Goal: Information Seeking & Learning: Learn about a topic

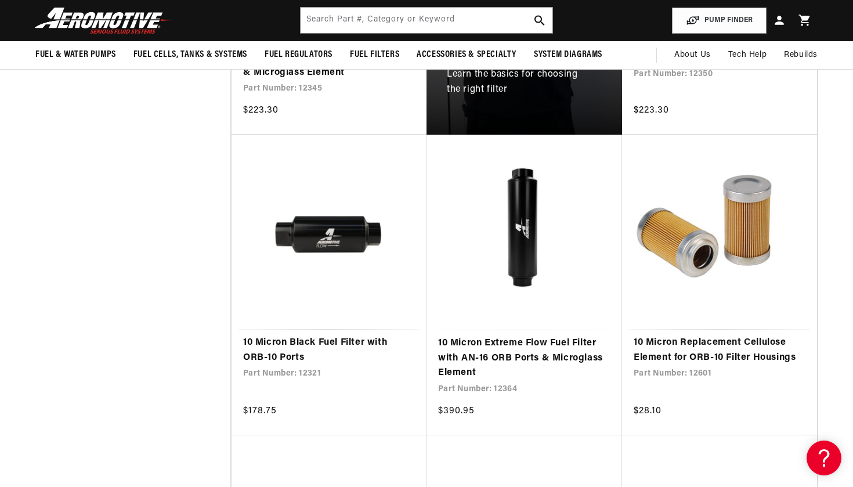
scroll to position [763, 0]
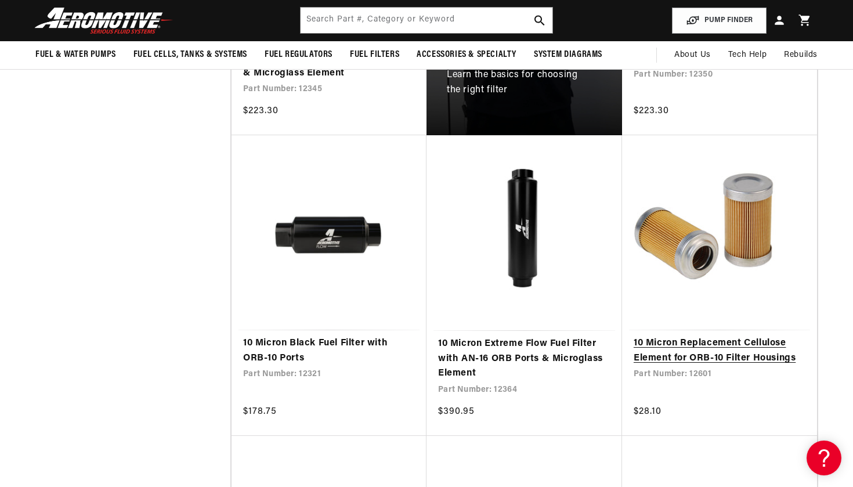
click at [663, 336] on link "10 Micron Replacement Cellulose Element for ORB-10 Filter Housings" at bounding box center [720, 351] width 172 height 30
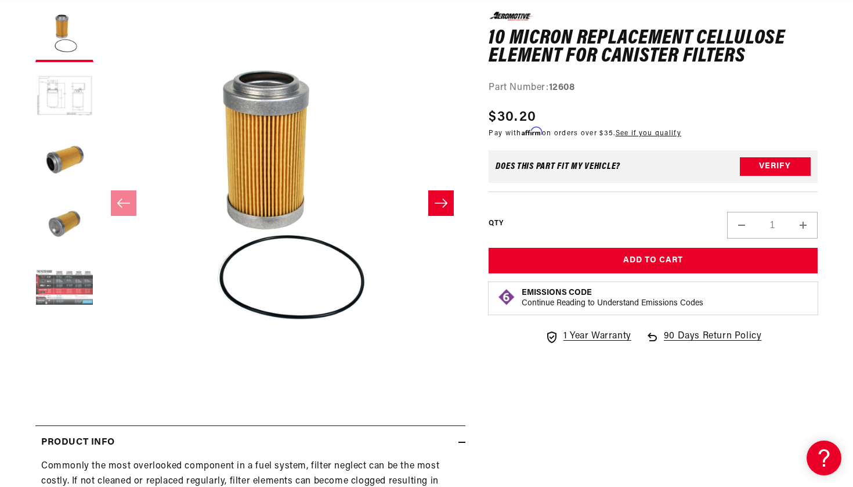
click at [50, 283] on button "Load image 5 in gallery view" at bounding box center [64, 289] width 58 height 58
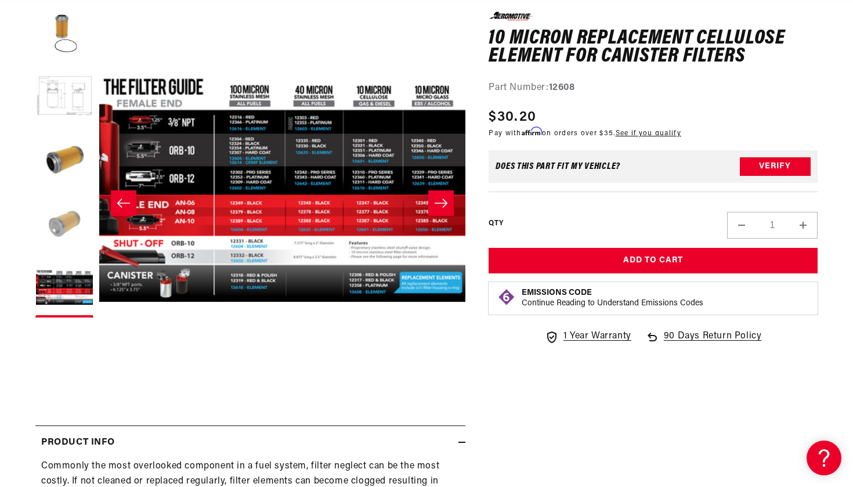
click at [63, 231] on button "Load image 4 in gallery view" at bounding box center [64, 225] width 58 height 58
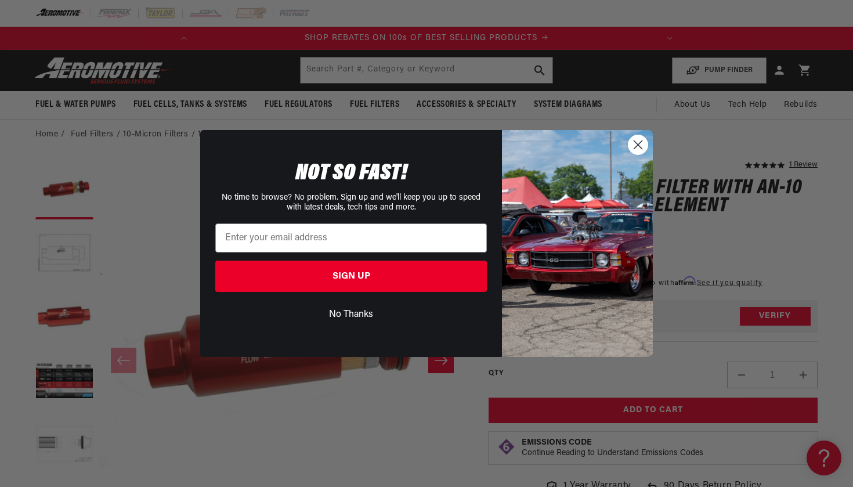
click at [640, 147] on icon "Close dialog" at bounding box center [639, 145] width 8 height 8
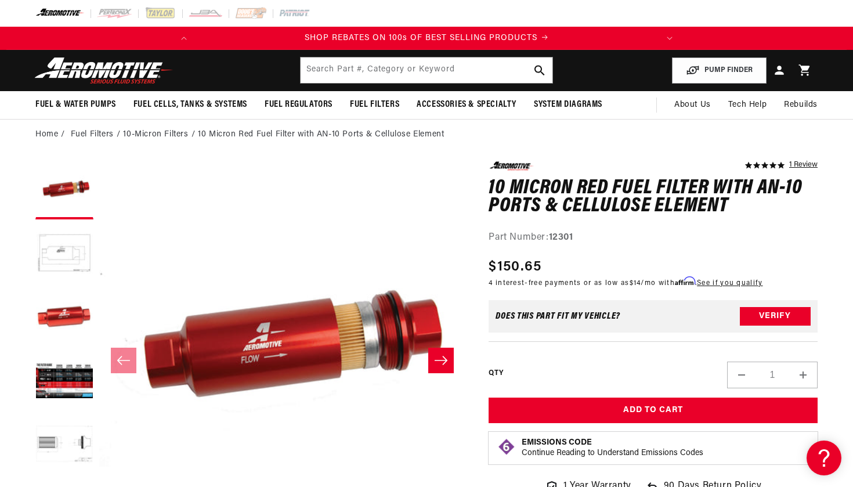
click at [446, 360] on icon "Slide right" at bounding box center [441, 360] width 13 height 9
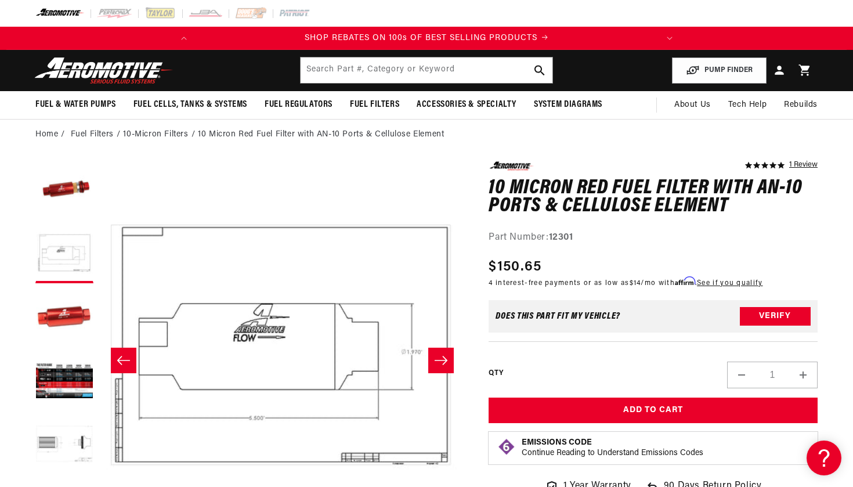
click at [446, 360] on icon "Slide right" at bounding box center [441, 360] width 13 height 9
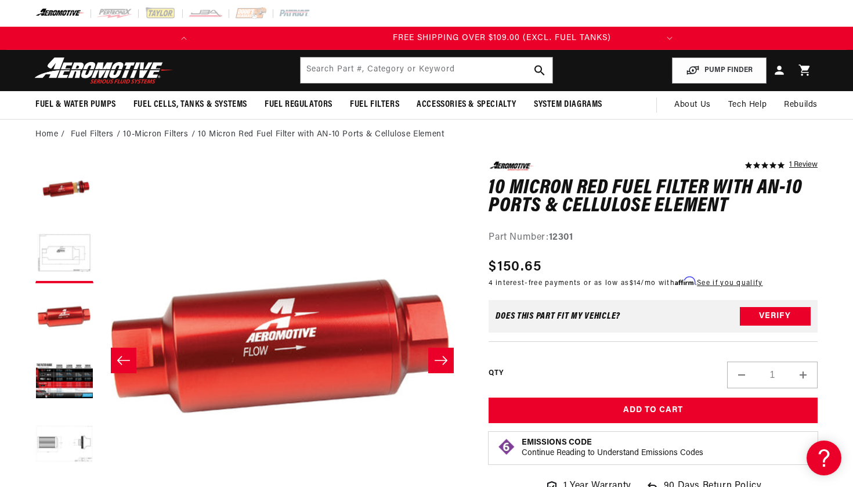
scroll to position [0, 459]
click at [446, 360] on icon "Slide right" at bounding box center [441, 360] width 13 height 9
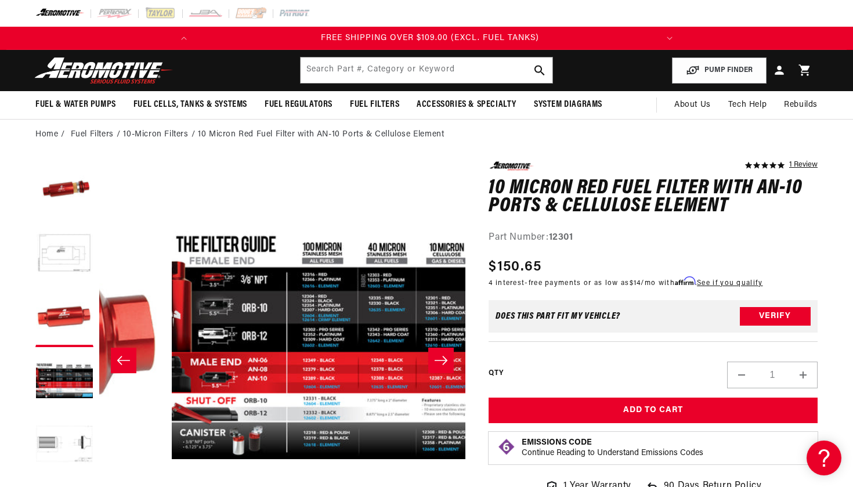
scroll to position [0, 1100]
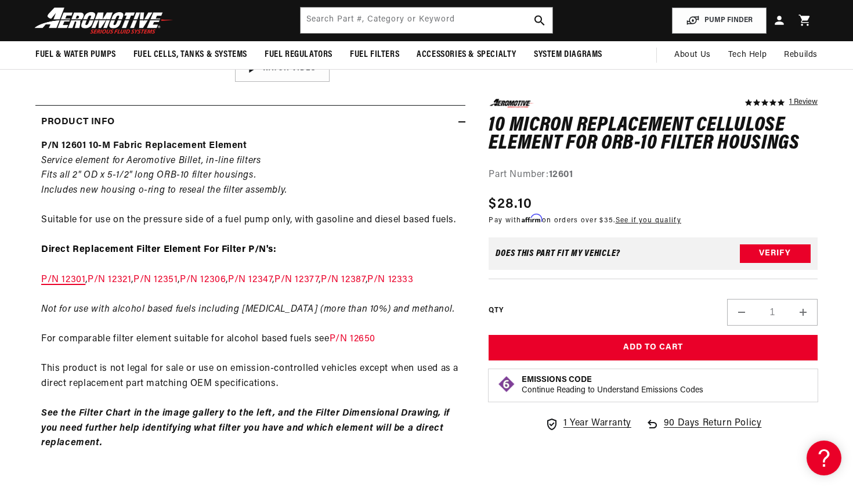
click at [77, 278] on link "P/N 12301" at bounding box center [63, 279] width 44 height 9
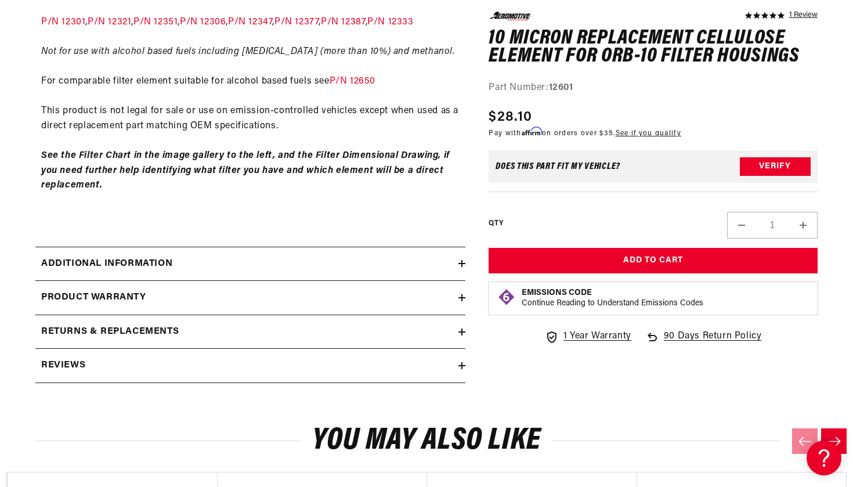
scroll to position [737, 0]
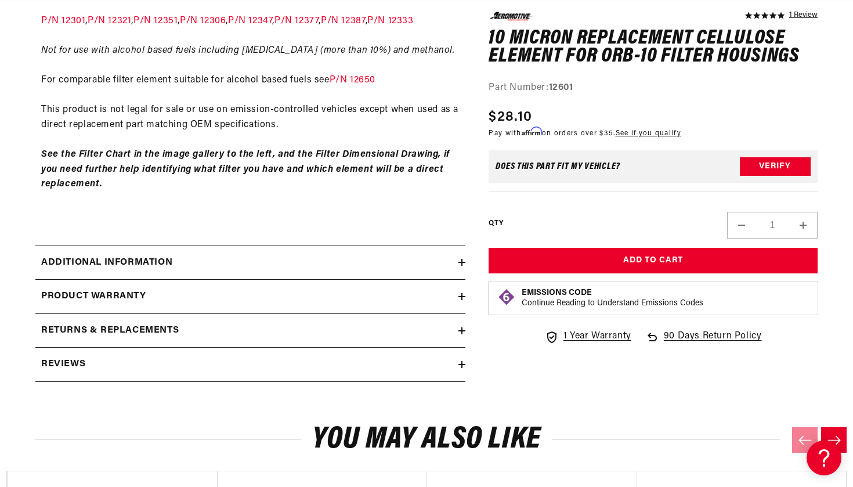
click at [291, 271] on div "Additional information" at bounding box center [246, 262] width 423 height 15
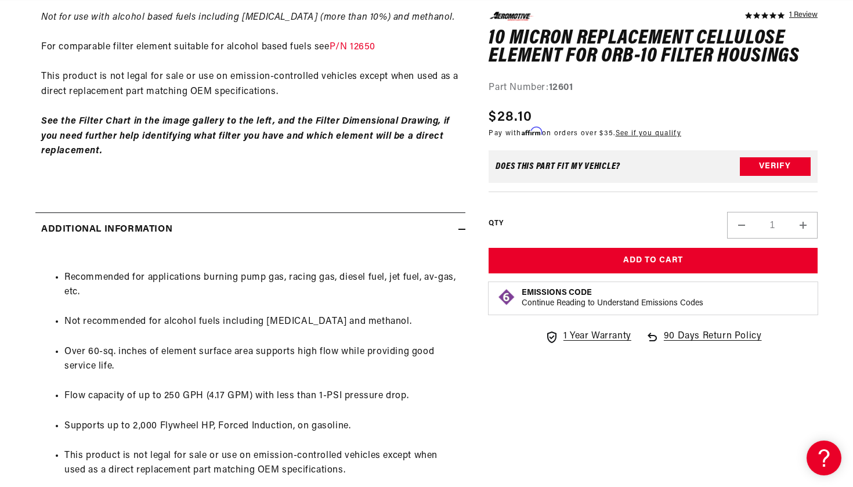
scroll to position [0, 0]
drag, startPoint x: 162, startPoint y: 327, endPoint x: 183, endPoint y: 341, distance: 25.4
click at [183, 341] on ul "Recommended for applications burning pump gas, racing gas, diesel fuel, jet fue…" at bounding box center [250, 418] width 419 height 327
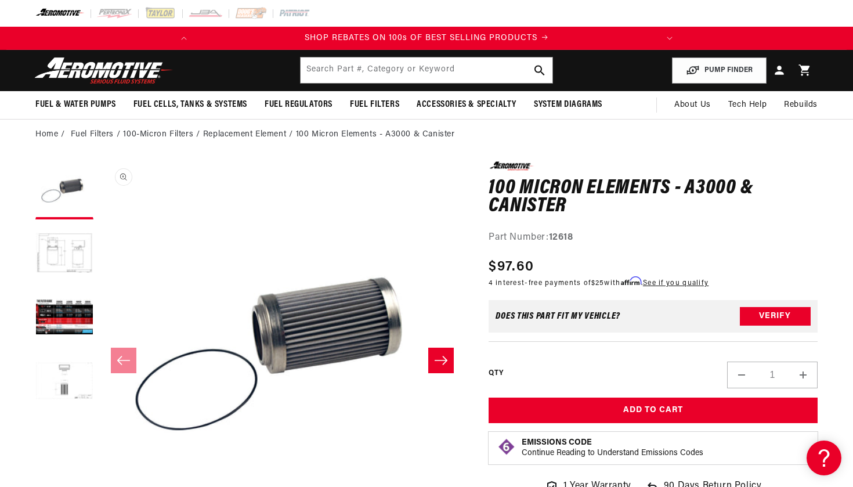
scroll to position [1, 0]
click at [60, 259] on button "Load image 2 in gallery view" at bounding box center [64, 254] width 58 height 58
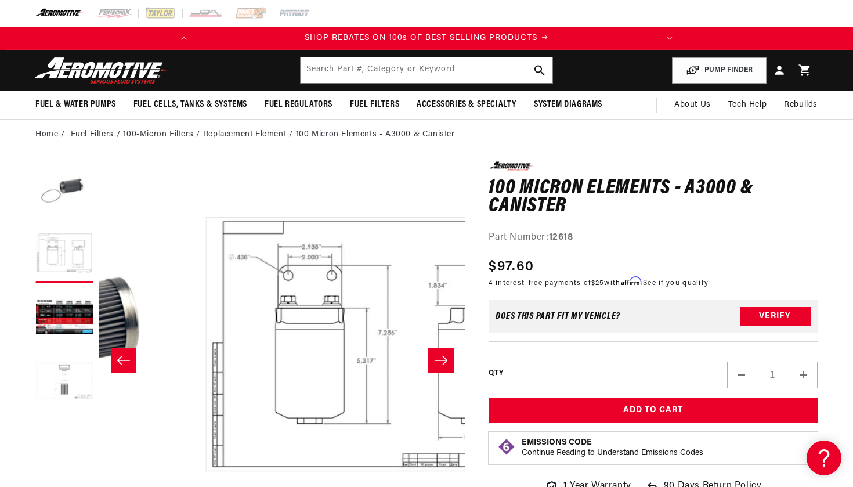
scroll to position [1, 366]
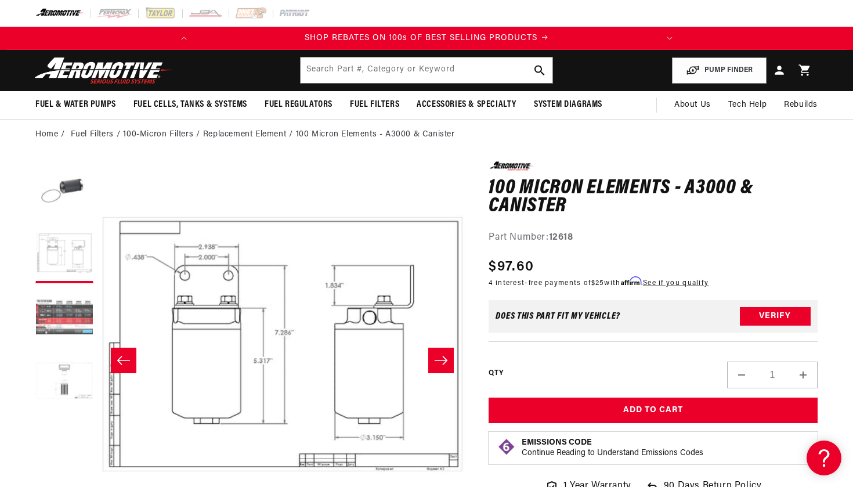
click at [63, 312] on button "Load image 3 in gallery view" at bounding box center [64, 318] width 58 height 58
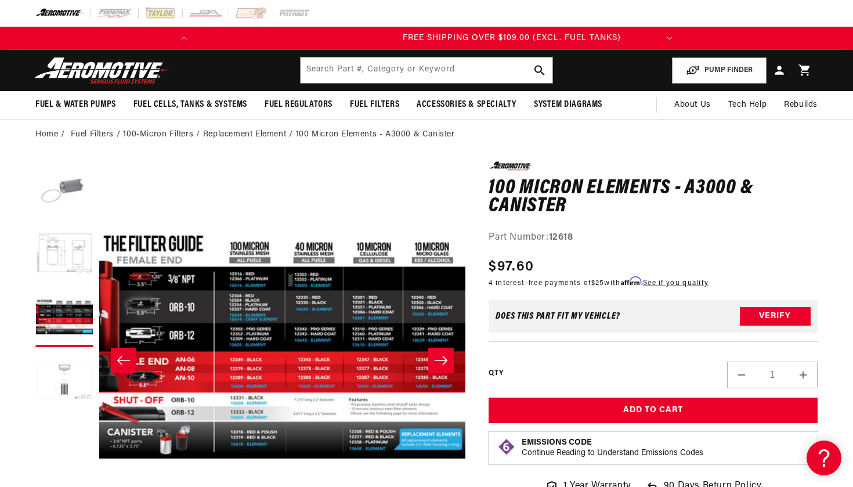
scroll to position [0, 459]
click at [67, 200] on button "Load image 1 in gallery view" at bounding box center [64, 190] width 58 height 58
